Goal: Obtain resource: Download file/media

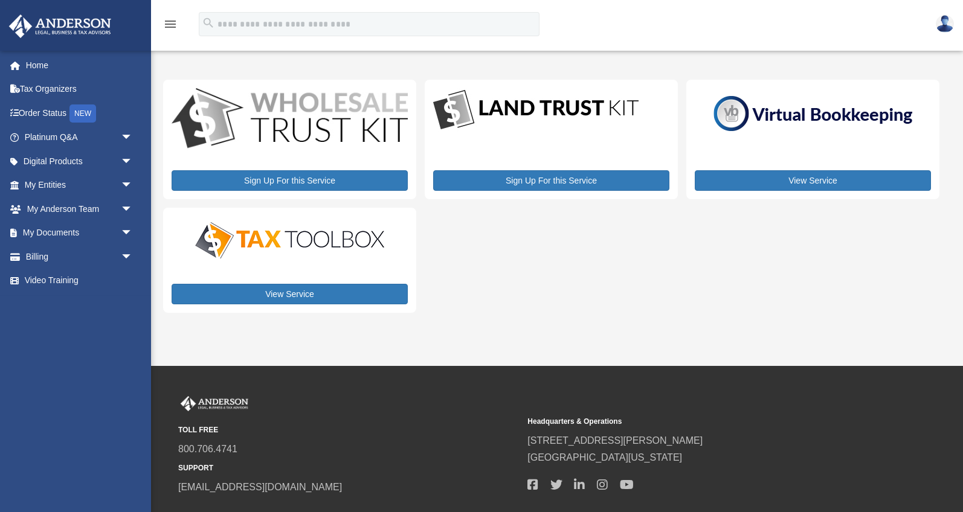
click at [948, 30] on img at bounding box center [945, 24] width 18 height 18
click at [69, 231] on link "My Documents arrow_drop_down" at bounding box center [79, 233] width 143 height 24
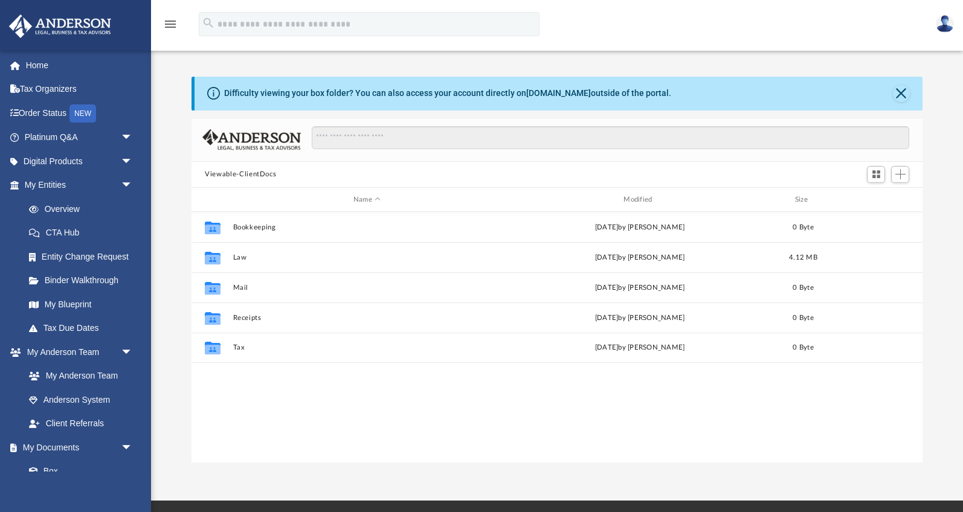
scroll to position [274, 730]
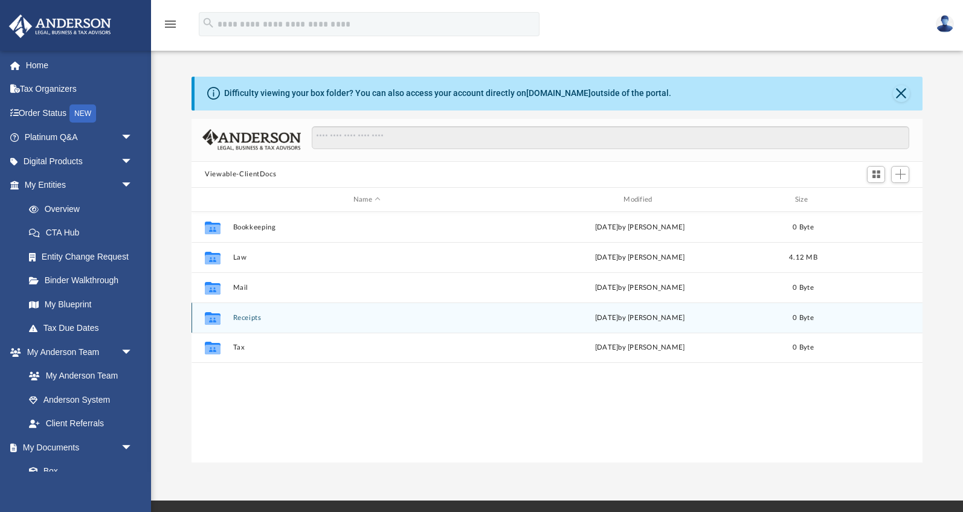
click at [257, 324] on div "Collaborated Folder Receipts [DATE] by [PERSON_NAME] 0 Byte" at bounding box center [556, 318] width 731 height 30
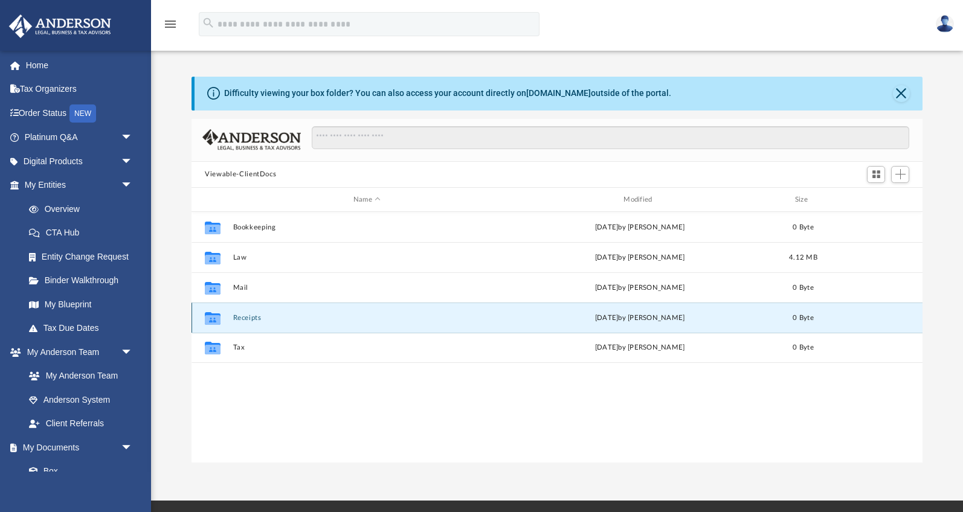
click at [253, 320] on button "Receipts" at bounding box center [367, 318] width 268 height 8
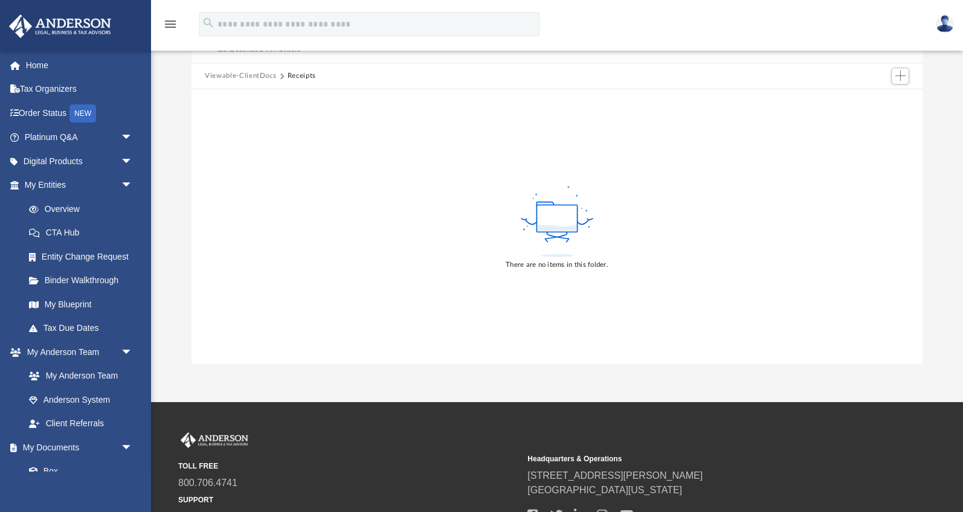
scroll to position [0, 0]
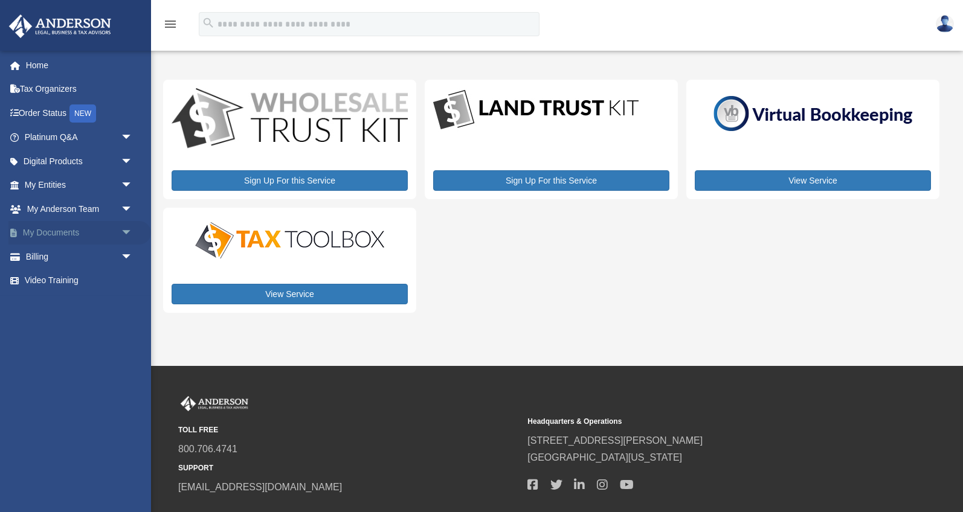
click at [111, 230] on link "My Documents arrow_drop_down" at bounding box center [79, 233] width 143 height 24
click at [127, 232] on span "arrow_drop_down" at bounding box center [133, 233] width 24 height 25
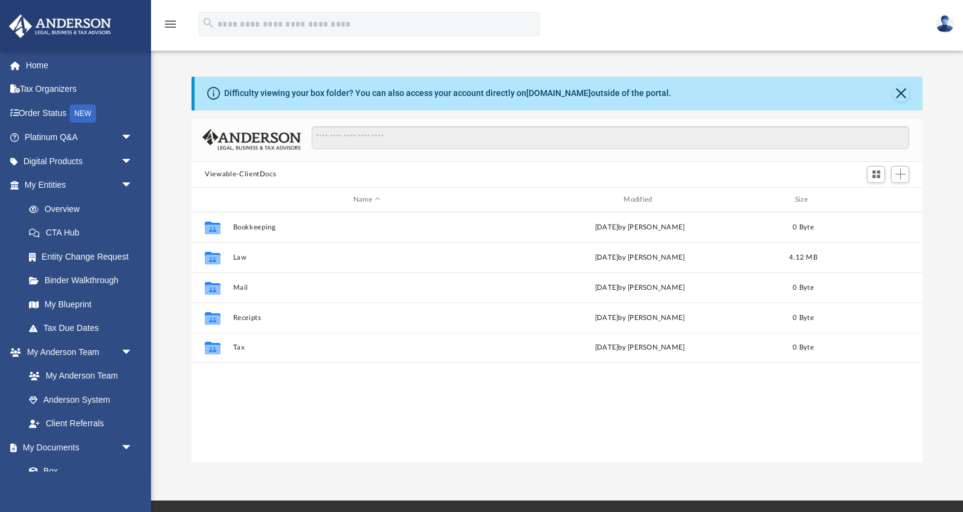
scroll to position [274, 730]
click at [68, 211] on link "Overview" at bounding box center [84, 209] width 134 height 24
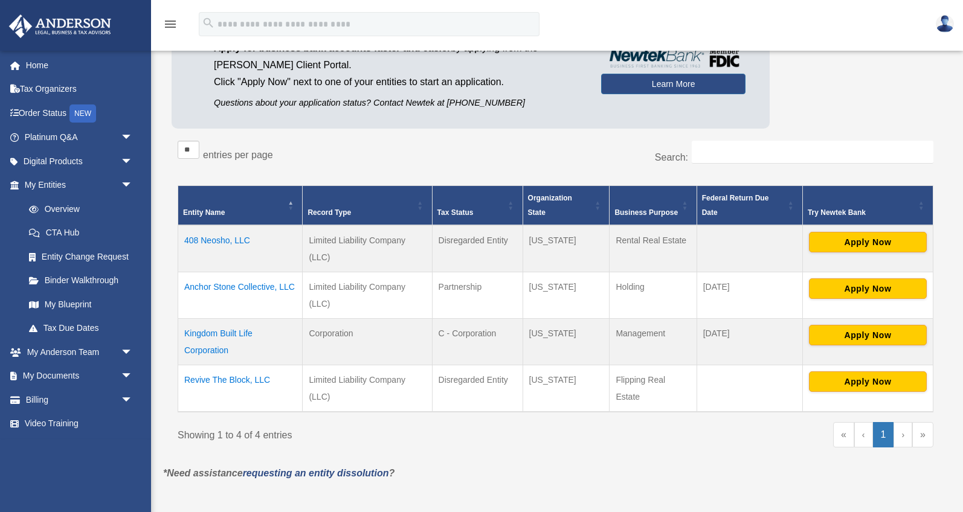
scroll to position [144, 0]
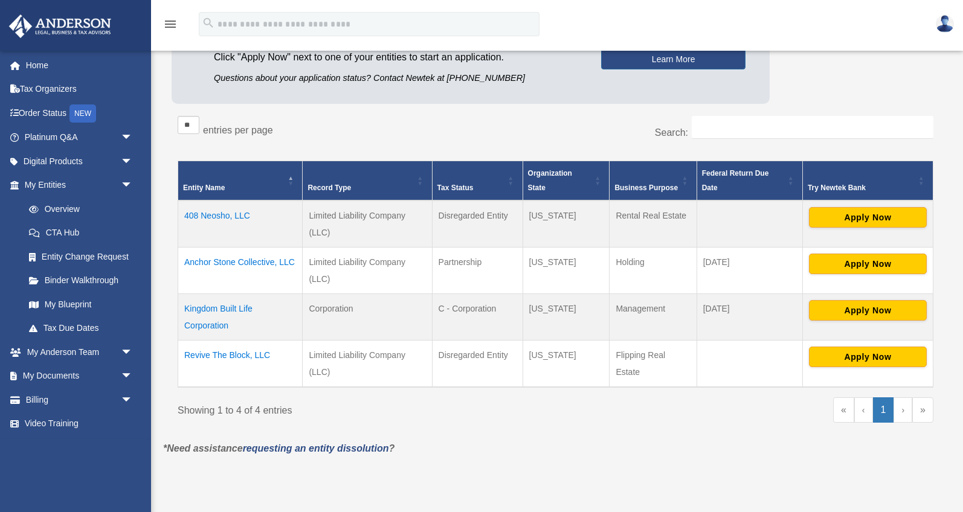
click at [216, 214] on td "408 Neosho, LLC" at bounding box center [240, 224] width 124 height 47
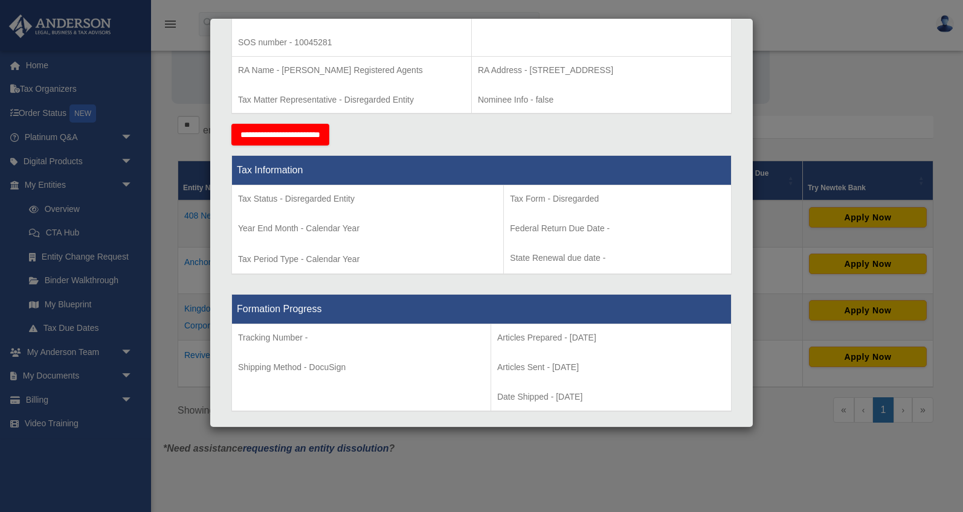
scroll to position [0, 0]
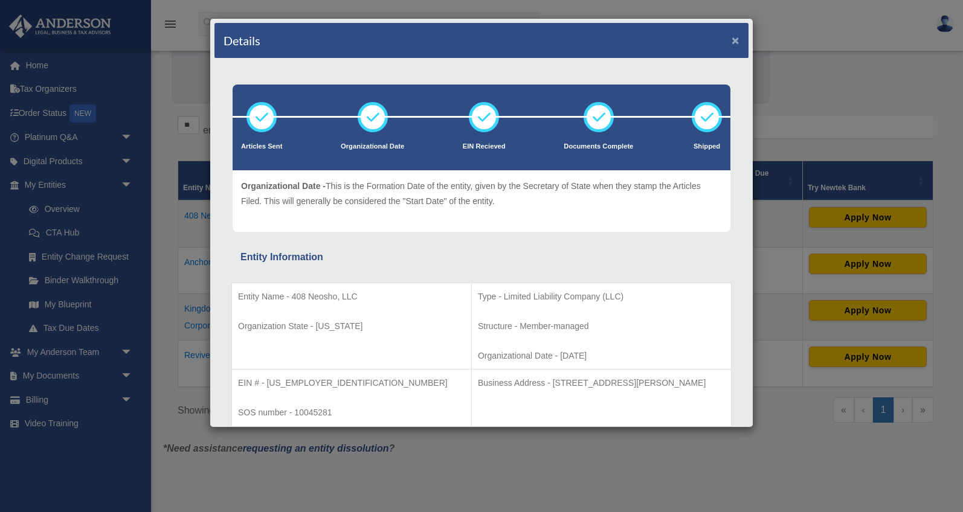
click at [736, 42] on button "×" at bounding box center [736, 40] width 8 height 13
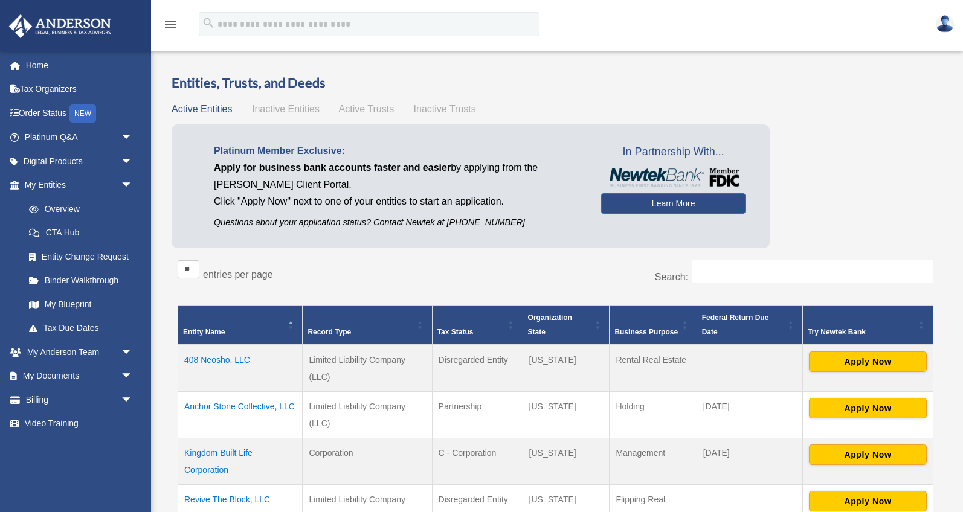
click at [954, 30] on link at bounding box center [945, 23] width 36 height 53
click at [890, 113] on div "Active Entities Inactive Entities Active Trusts Inactive Trusts" at bounding box center [556, 109] width 768 height 17
click at [211, 362] on td "408 Neosho, LLC" at bounding box center [240, 368] width 124 height 47
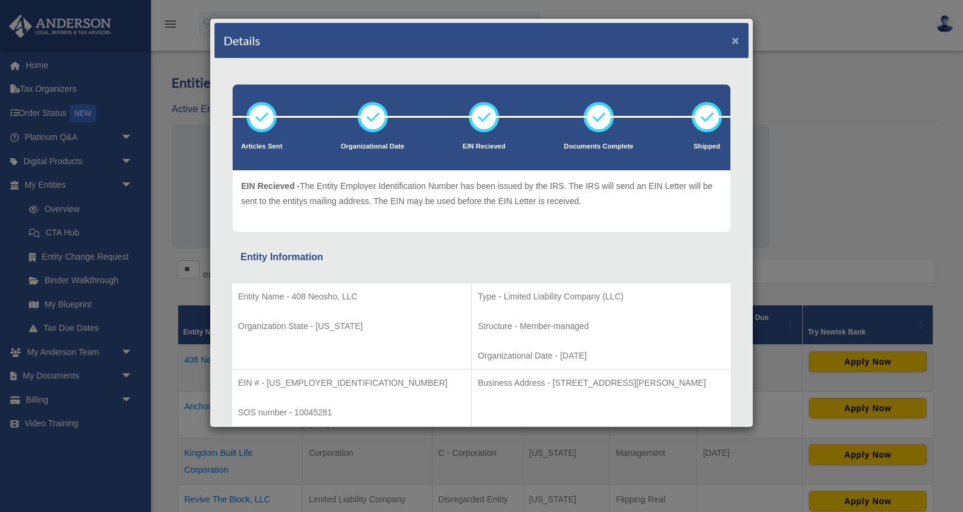
click at [735, 40] on button "×" at bounding box center [736, 40] width 8 height 13
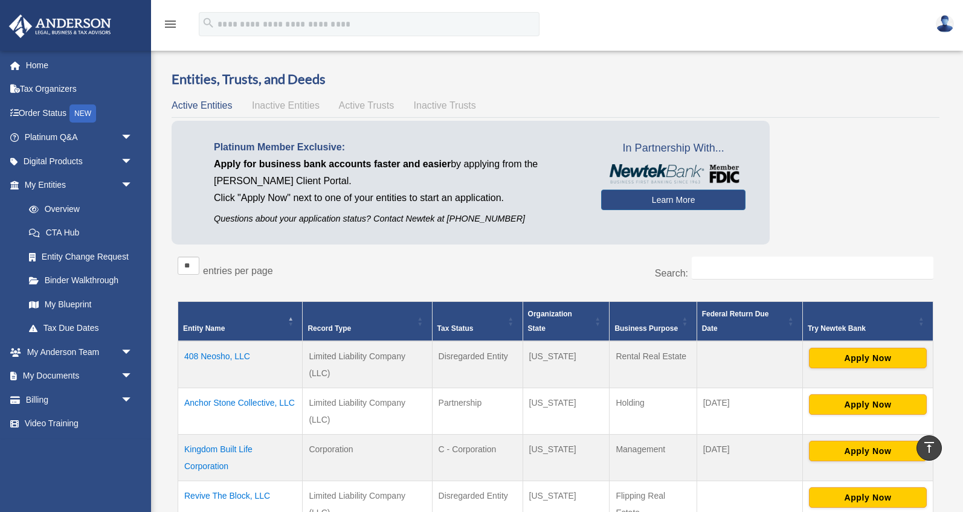
scroll to position [1, 0]
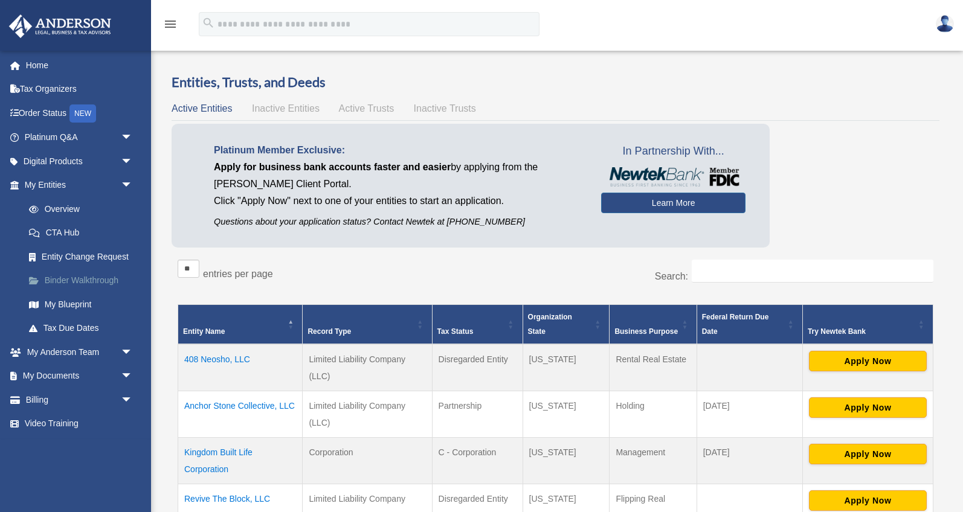
click at [61, 283] on link "Binder Walkthrough" at bounding box center [84, 281] width 134 height 24
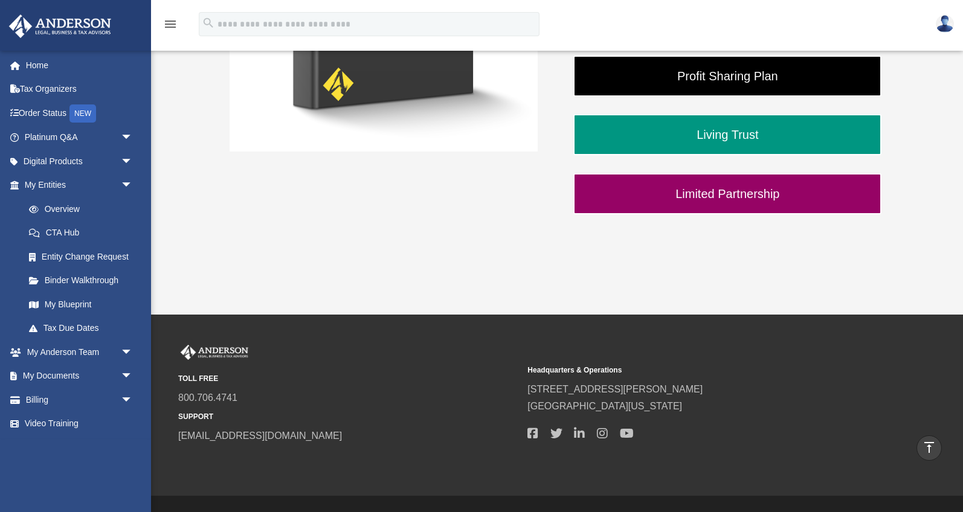
scroll to position [422, 0]
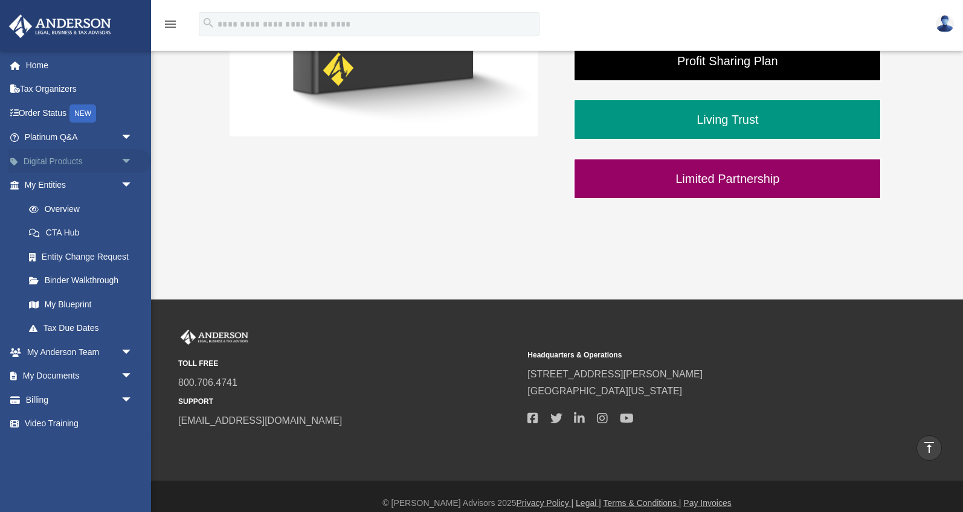
click at [121, 165] on span "arrow_drop_down" at bounding box center [133, 161] width 24 height 25
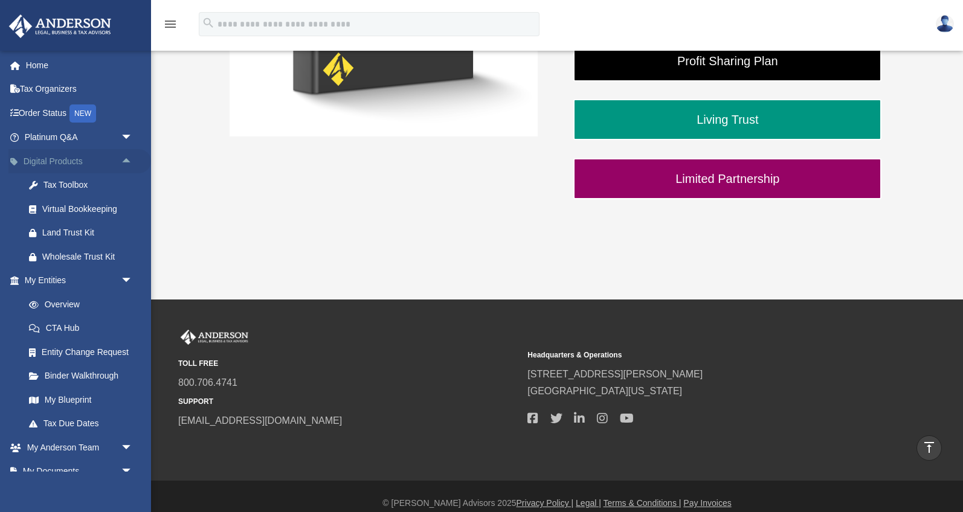
click at [121, 165] on span "arrow_drop_up" at bounding box center [133, 161] width 24 height 25
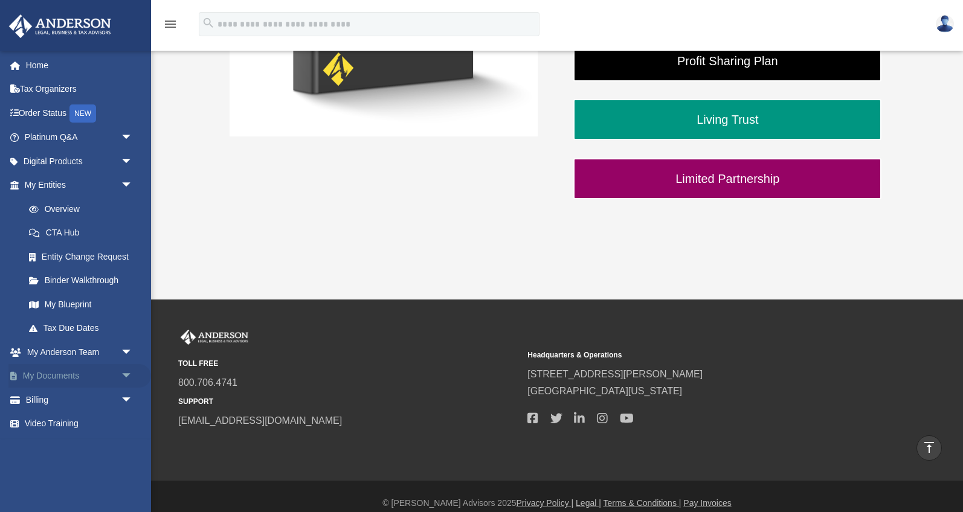
click at [112, 377] on link "My Documents arrow_drop_down" at bounding box center [79, 376] width 143 height 24
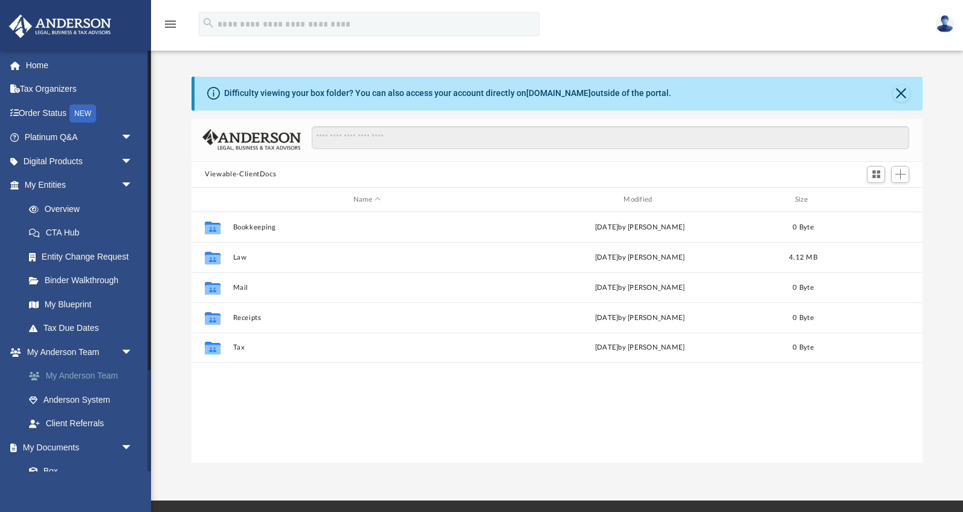
scroll to position [274, 730]
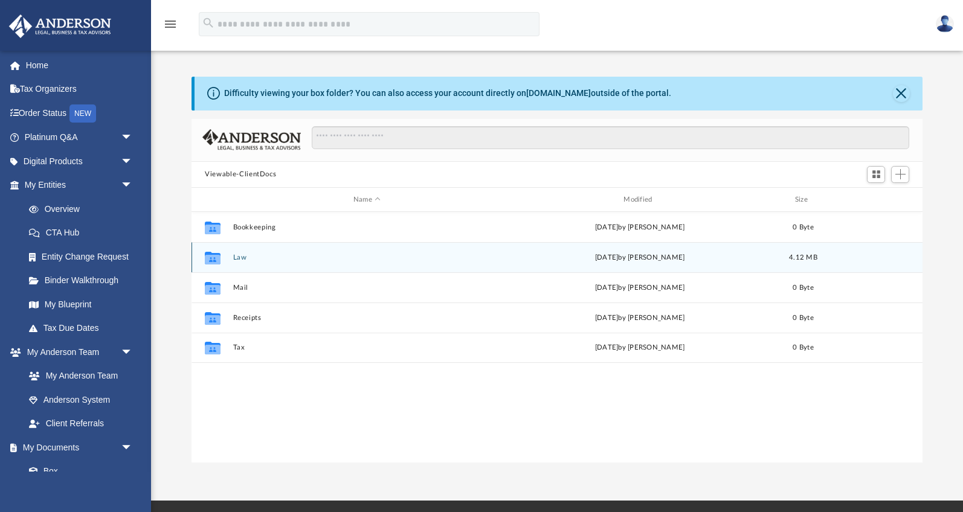
click at [277, 262] on div "Collaborated Folder Law [DATE] by [PERSON_NAME] 4.12 MB" at bounding box center [556, 257] width 731 height 30
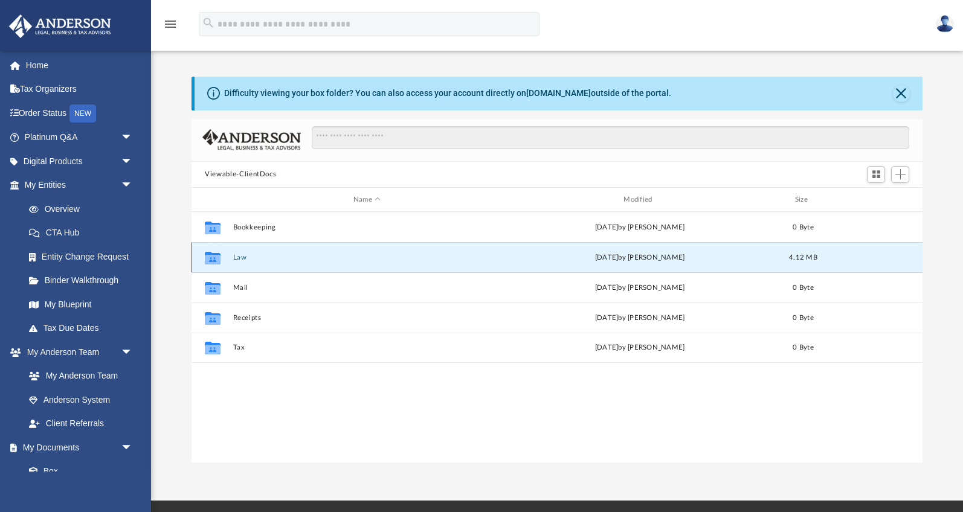
click at [212, 260] on icon "grid" at bounding box center [213, 258] width 16 height 13
click at [244, 256] on button "Law" at bounding box center [367, 258] width 268 height 8
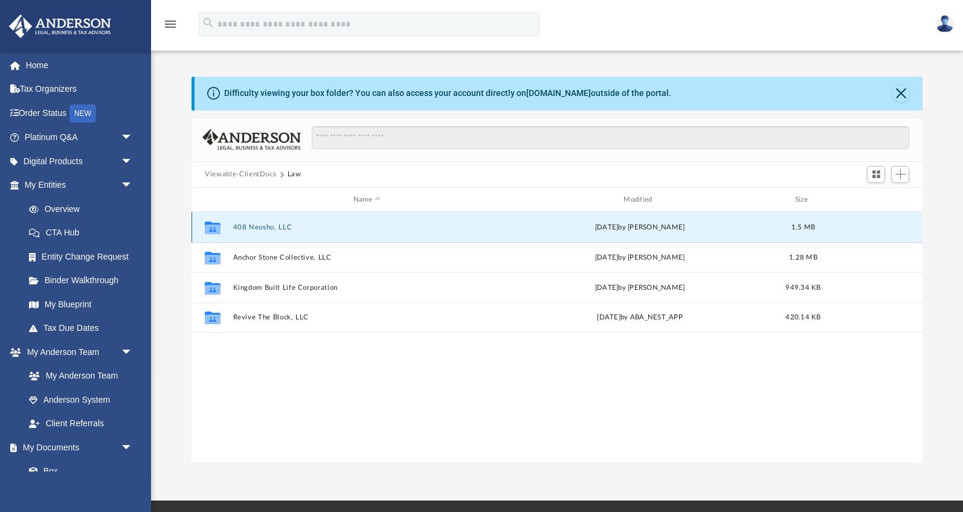
click at [249, 229] on button "408 Neosho, LLC" at bounding box center [367, 228] width 268 height 8
click at [336, 227] on button "408 Neosho, LLC - Binder Documents.pdf" at bounding box center [367, 228] width 268 height 8
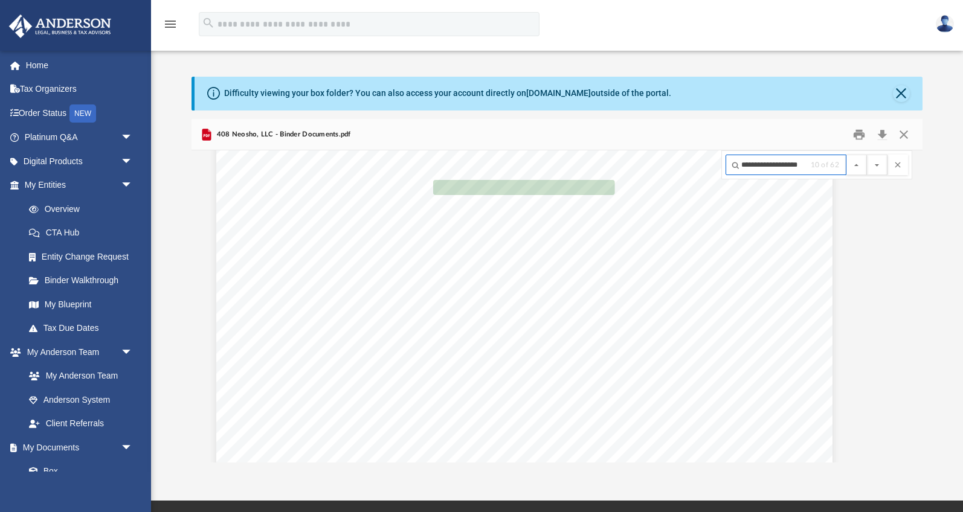
scroll to position [5765, 33]
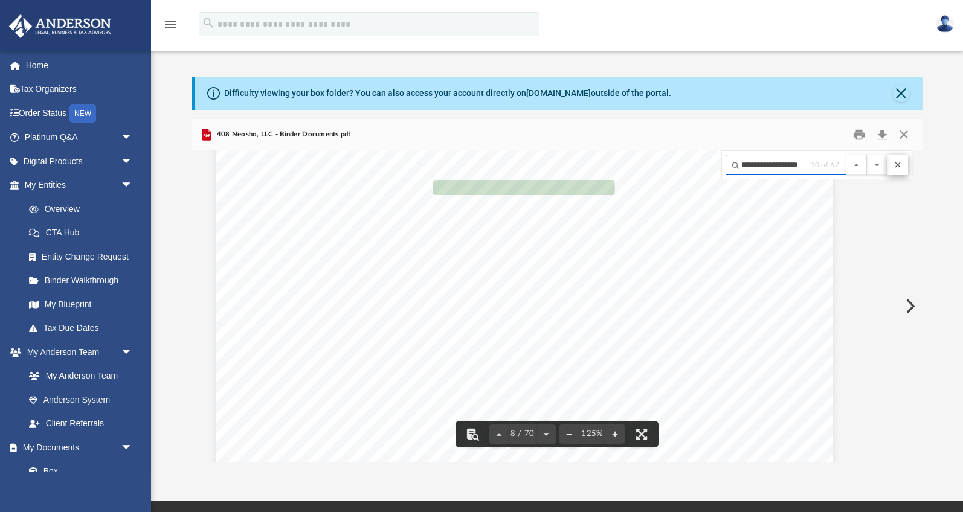
type input "**********"
click at [900, 163] on button "File preview" at bounding box center [897, 165] width 21 height 21
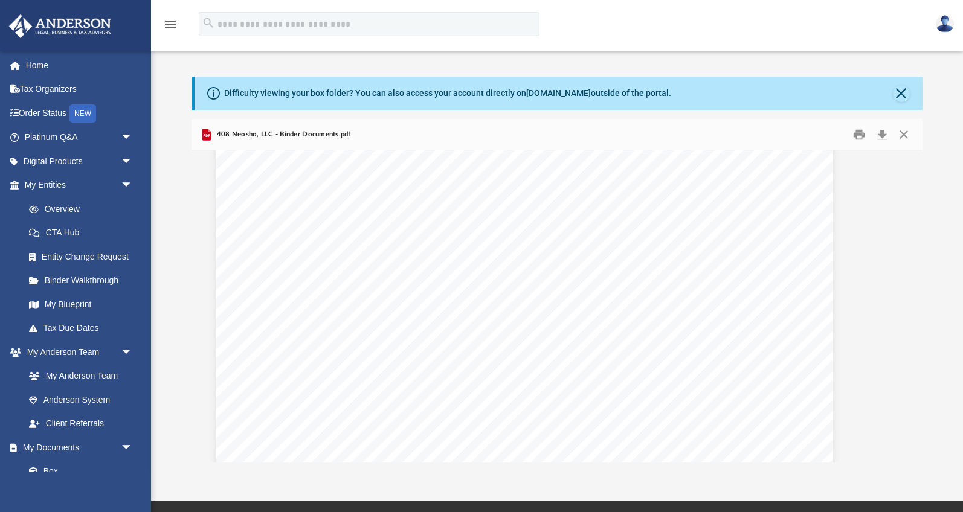
scroll to position [17326, 33]
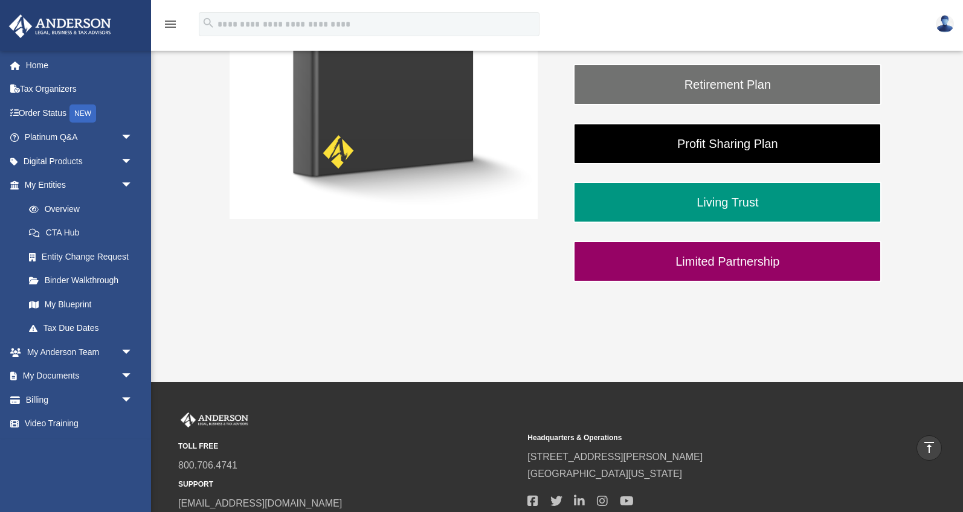
scroll to position [254, 0]
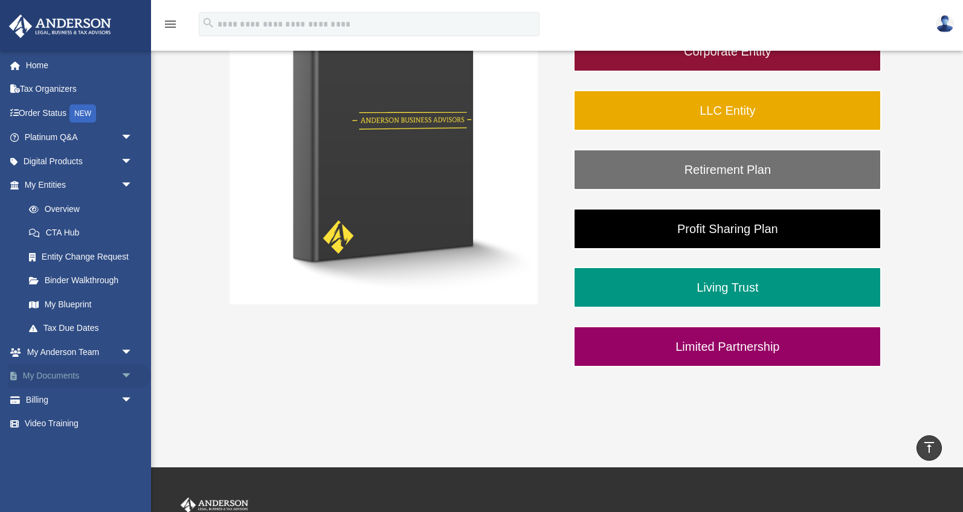
click at [121, 380] on span "arrow_drop_down" at bounding box center [133, 376] width 24 height 25
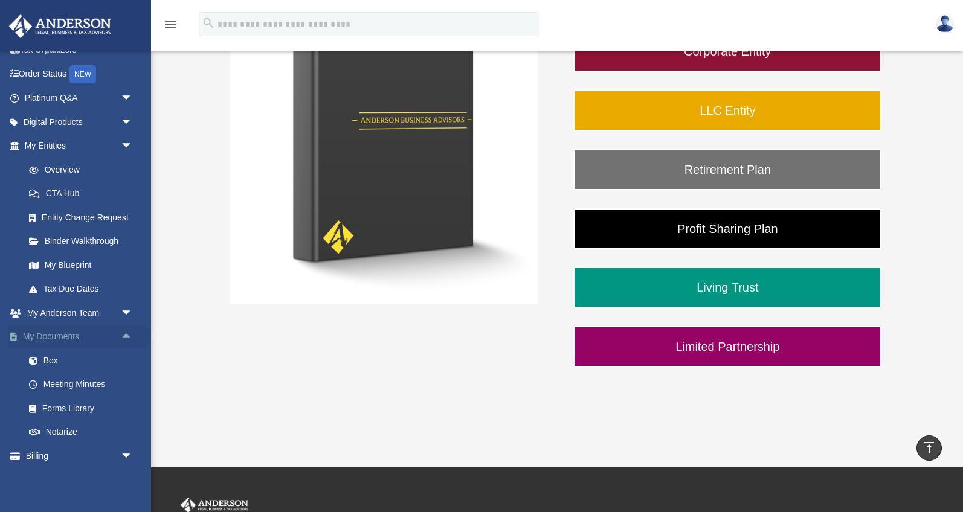
scroll to position [45, 0]
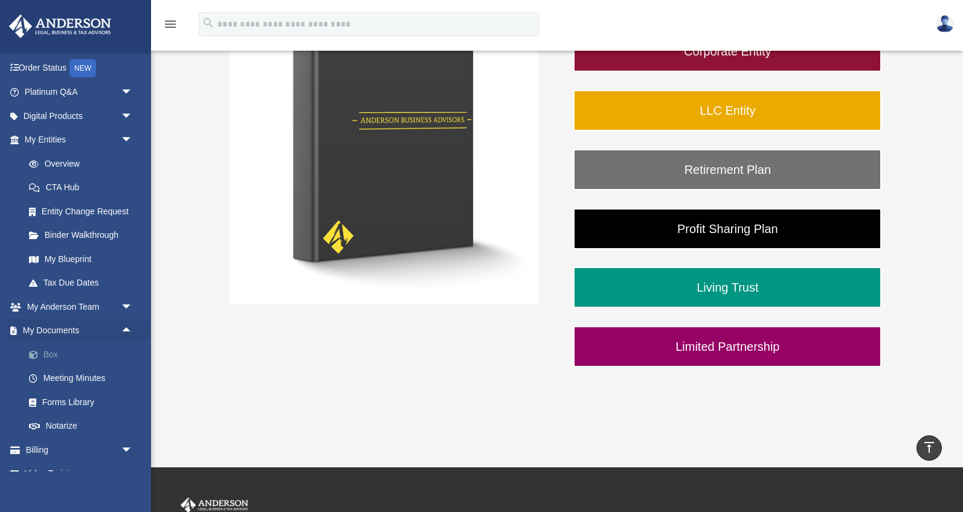
click at [45, 357] on link "Box" at bounding box center [84, 355] width 134 height 24
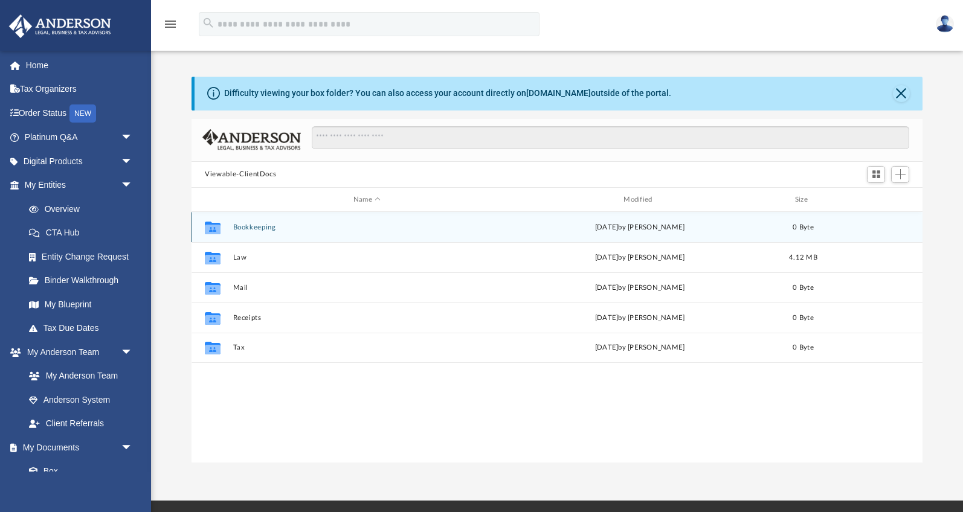
scroll to position [274, 730]
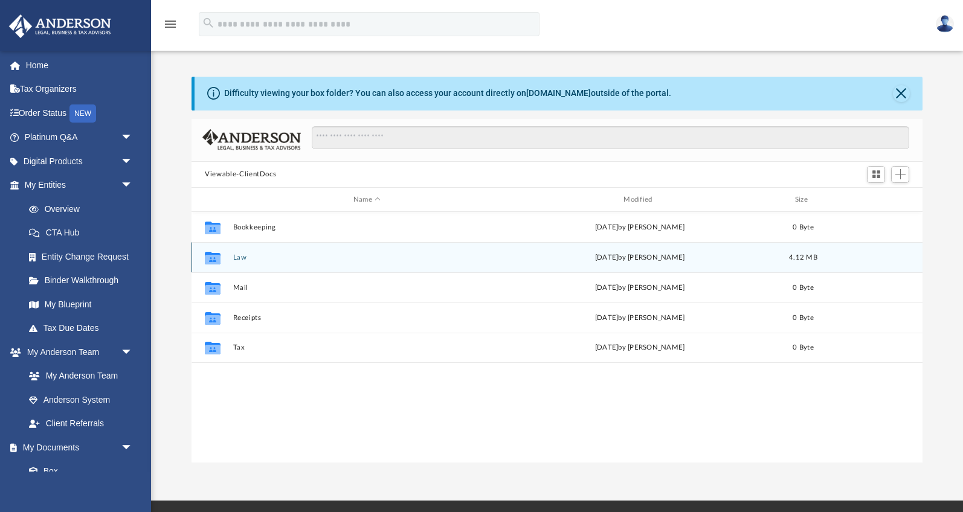
click at [238, 259] on button "Law" at bounding box center [367, 258] width 268 height 8
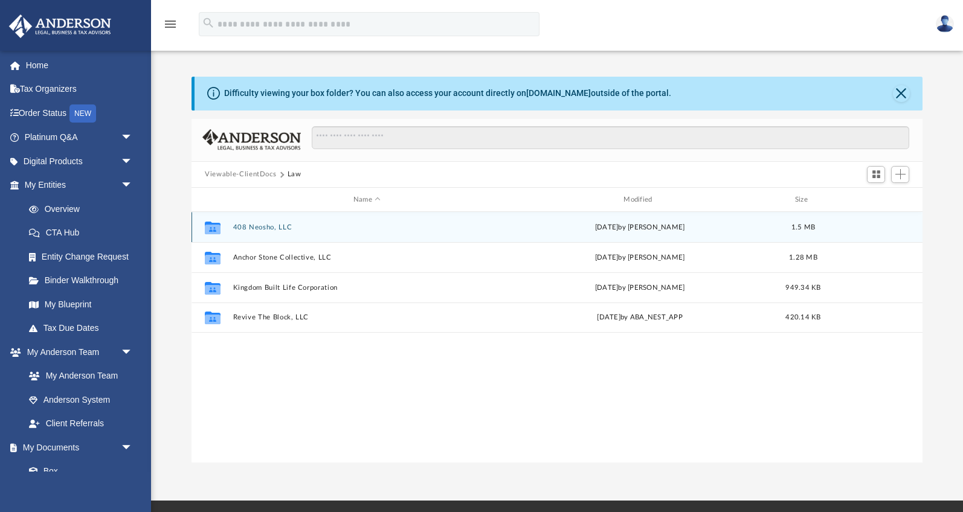
click at [263, 225] on button "408 Neosho, LLC" at bounding box center [367, 228] width 268 height 8
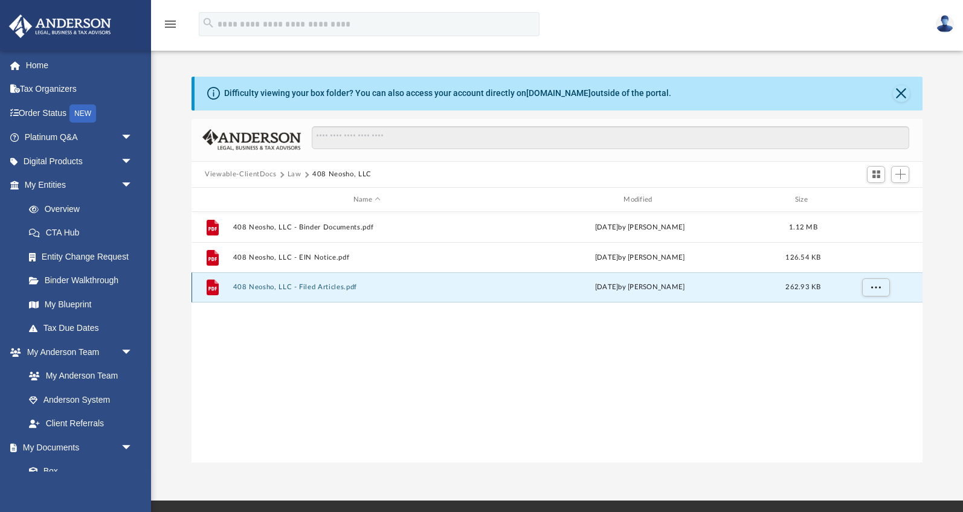
click at [321, 284] on button "408 Neosho, LLC - Filed Articles.pdf" at bounding box center [367, 288] width 268 height 8
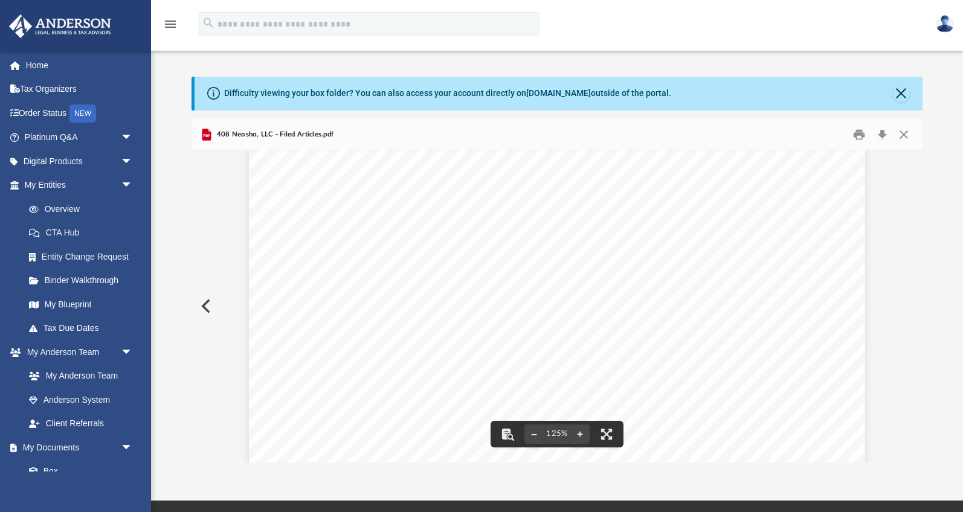
scroll to position [0, 0]
click at [210, 306] on button "Preview" at bounding box center [204, 306] width 27 height 34
